Goal: Transaction & Acquisition: Subscribe to service/newsletter

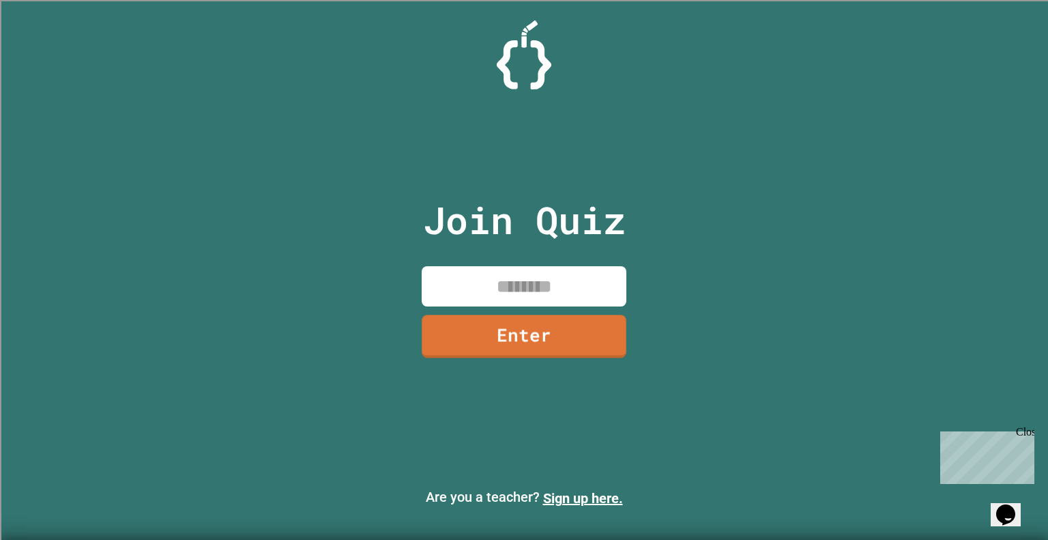
click at [511, 284] on input at bounding box center [524, 286] width 205 height 40
click at [546, 349] on link "Enter" at bounding box center [524, 335] width 211 height 44
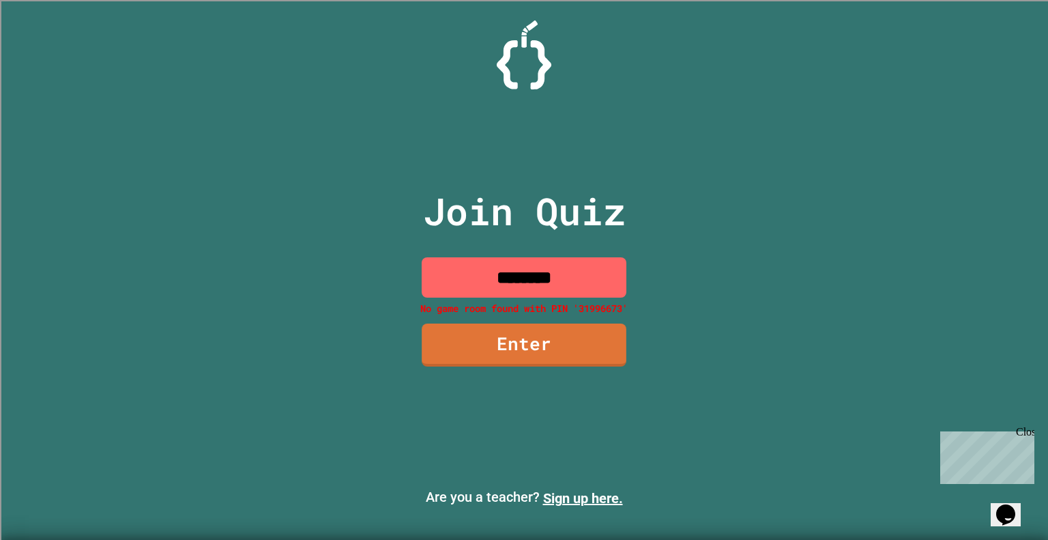
click at [593, 267] on input "********" at bounding box center [524, 277] width 205 height 40
click at [521, 276] on input "********" at bounding box center [524, 277] width 205 height 40
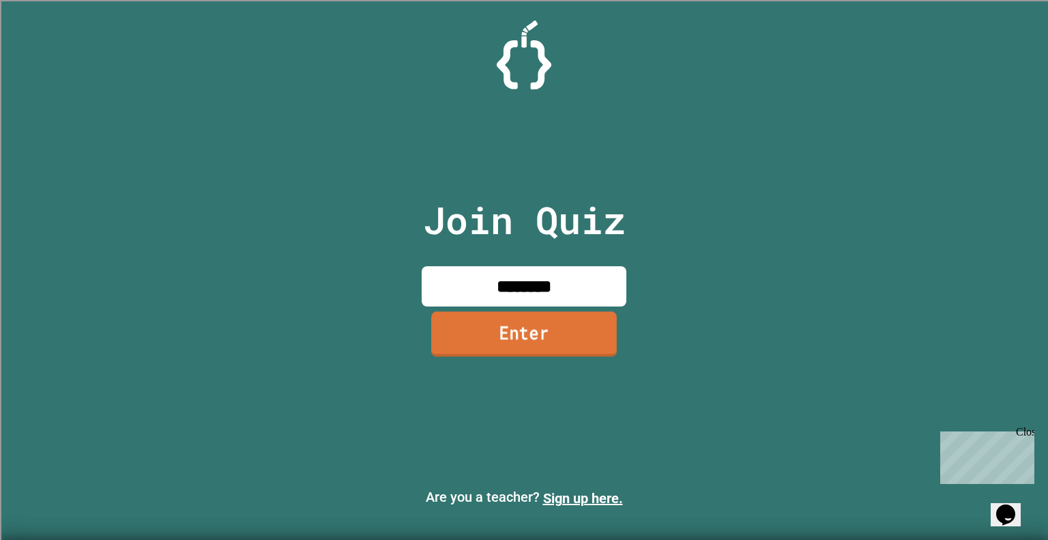
type input "********"
click at [529, 336] on link "Enter" at bounding box center [524, 333] width 186 height 45
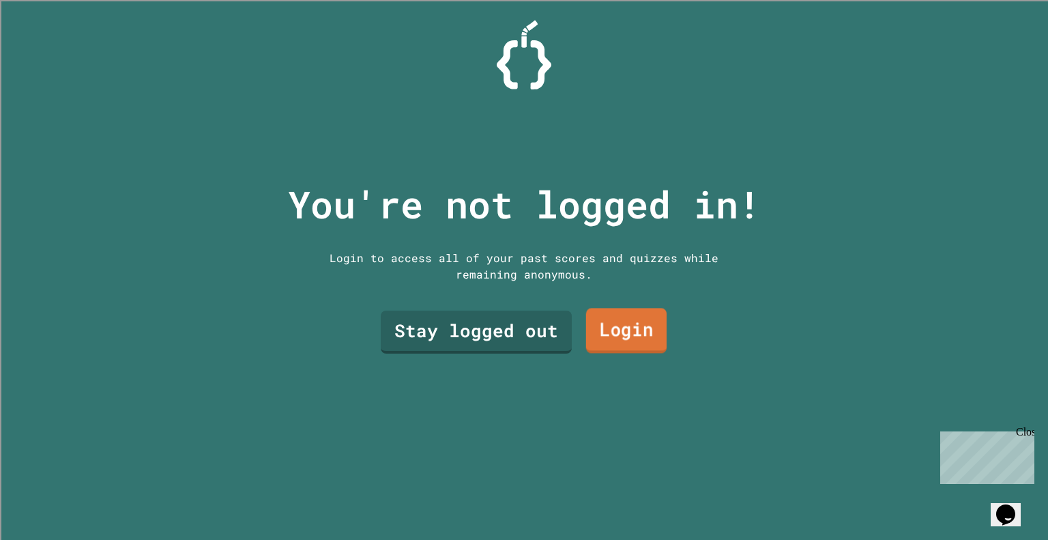
click at [596, 332] on link "Login" at bounding box center [626, 330] width 81 height 45
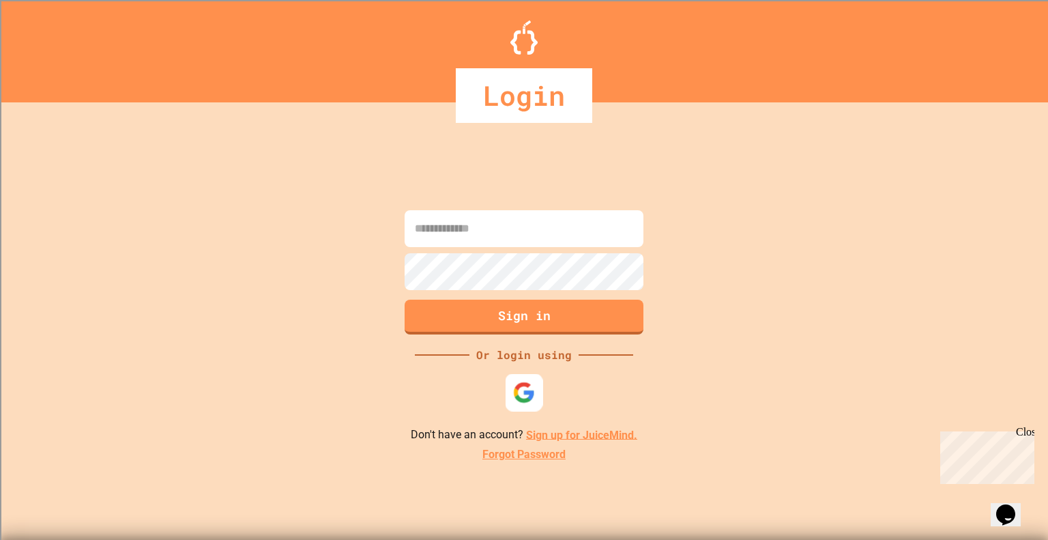
click at [531, 402] on img at bounding box center [524, 392] width 23 height 23
click at [514, 392] on img at bounding box center [524, 392] width 23 height 23
click at [511, 229] on input at bounding box center [524, 228] width 239 height 37
click at [510, 244] on input at bounding box center [524, 228] width 239 height 37
type input "*"
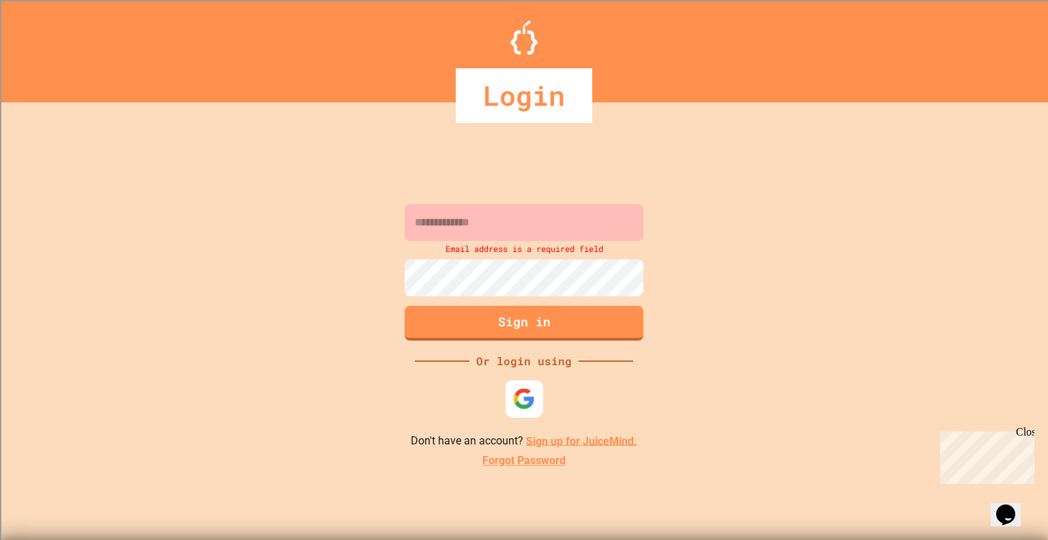
click at [524, 393] on img at bounding box center [524, 398] width 23 height 23
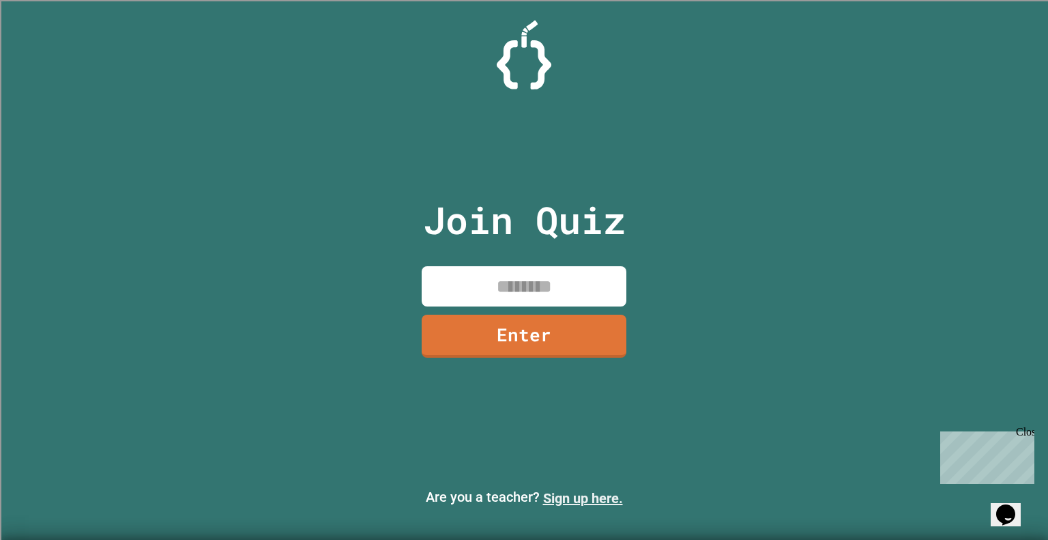
click at [588, 499] on link "Sign up here." at bounding box center [583, 498] width 80 height 16
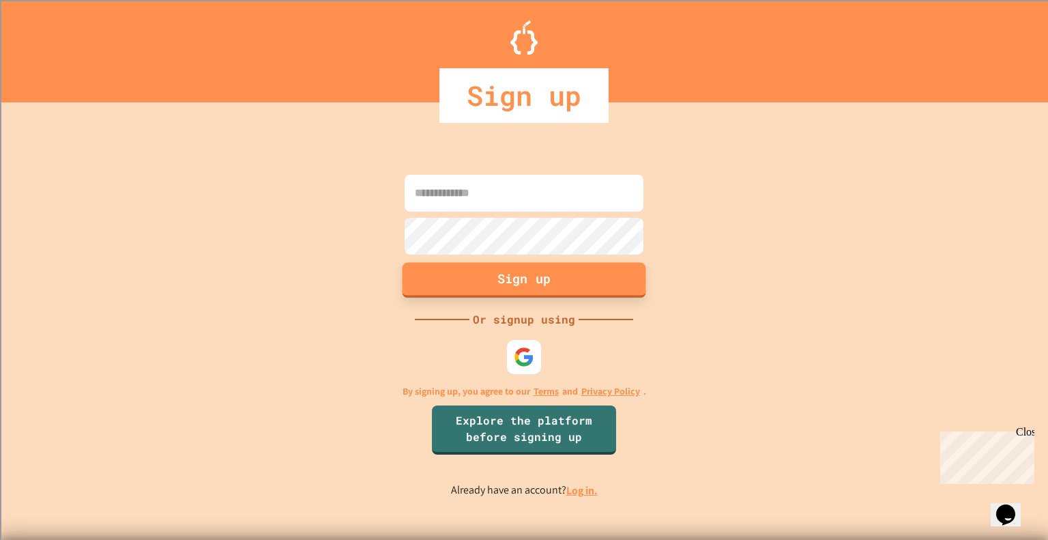
click at [519, 289] on button "Sign up" at bounding box center [525, 279] width 244 height 35
click at [529, 279] on button "Sign up" at bounding box center [525, 279] width 244 height 35
click at [511, 378] on div "Sign up Or signup using By signing up, you agree to our Terms and Privacy Polic…" at bounding box center [524, 335] width 1048 height 410
click at [520, 368] on img at bounding box center [524, 356] width 23 height 23
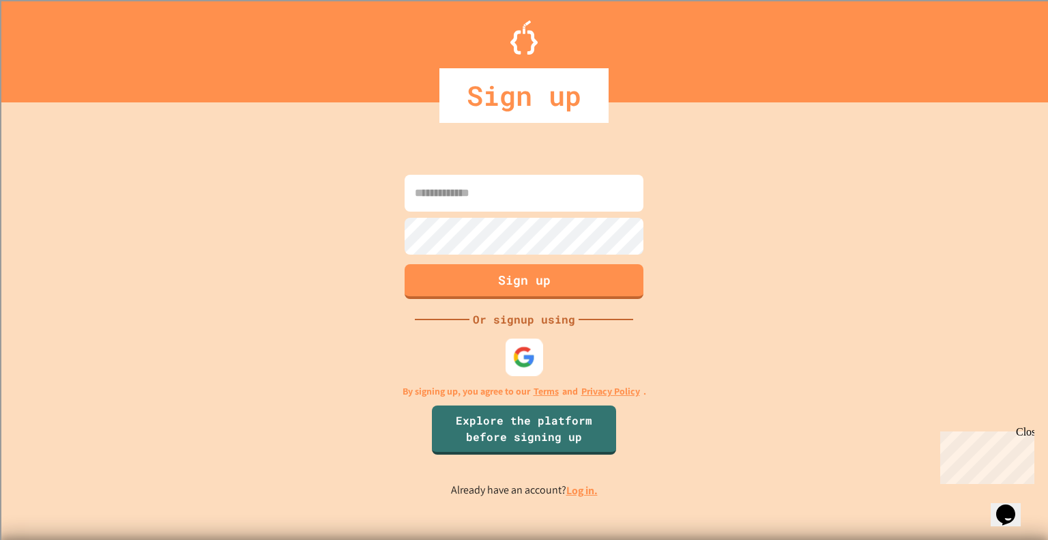
click at [525, 368] on div at bounding box center [525, 357] width 38 height 38
click at [523, 425] on link "Explore the platform before signing up" at bounding box center [524, 429] width 182 height 52
